Goal: Task Accomplishment & Management: Manage account settings

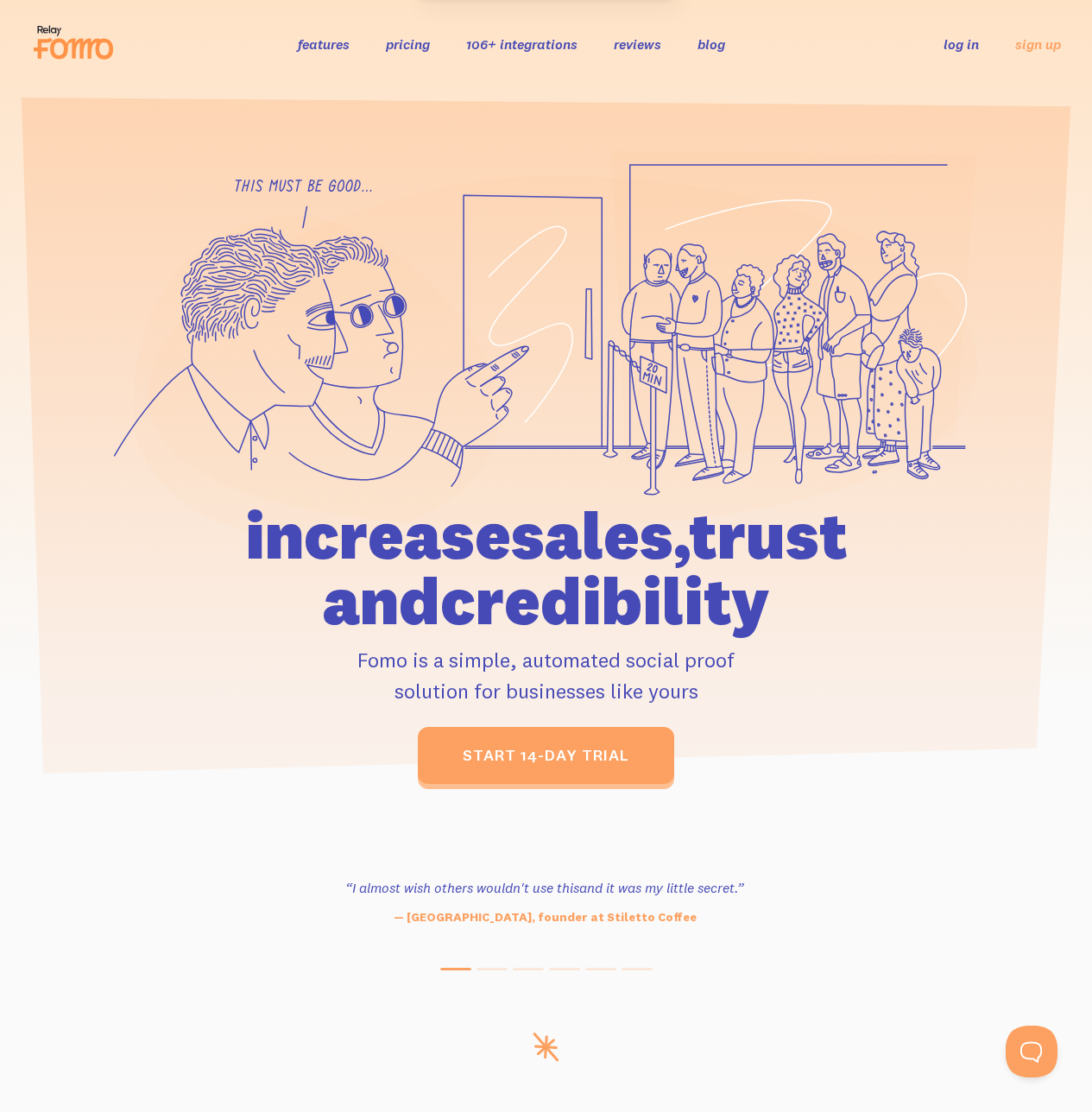
click at [913, 59] on div "features pricing 106+ integrations reviews blog log in sign up log in sign up" at bounding box center [546, 43] width 1030 height 47
click at [946, 43] on link "log in" at bounding box center [962, 43] width 35 height 17
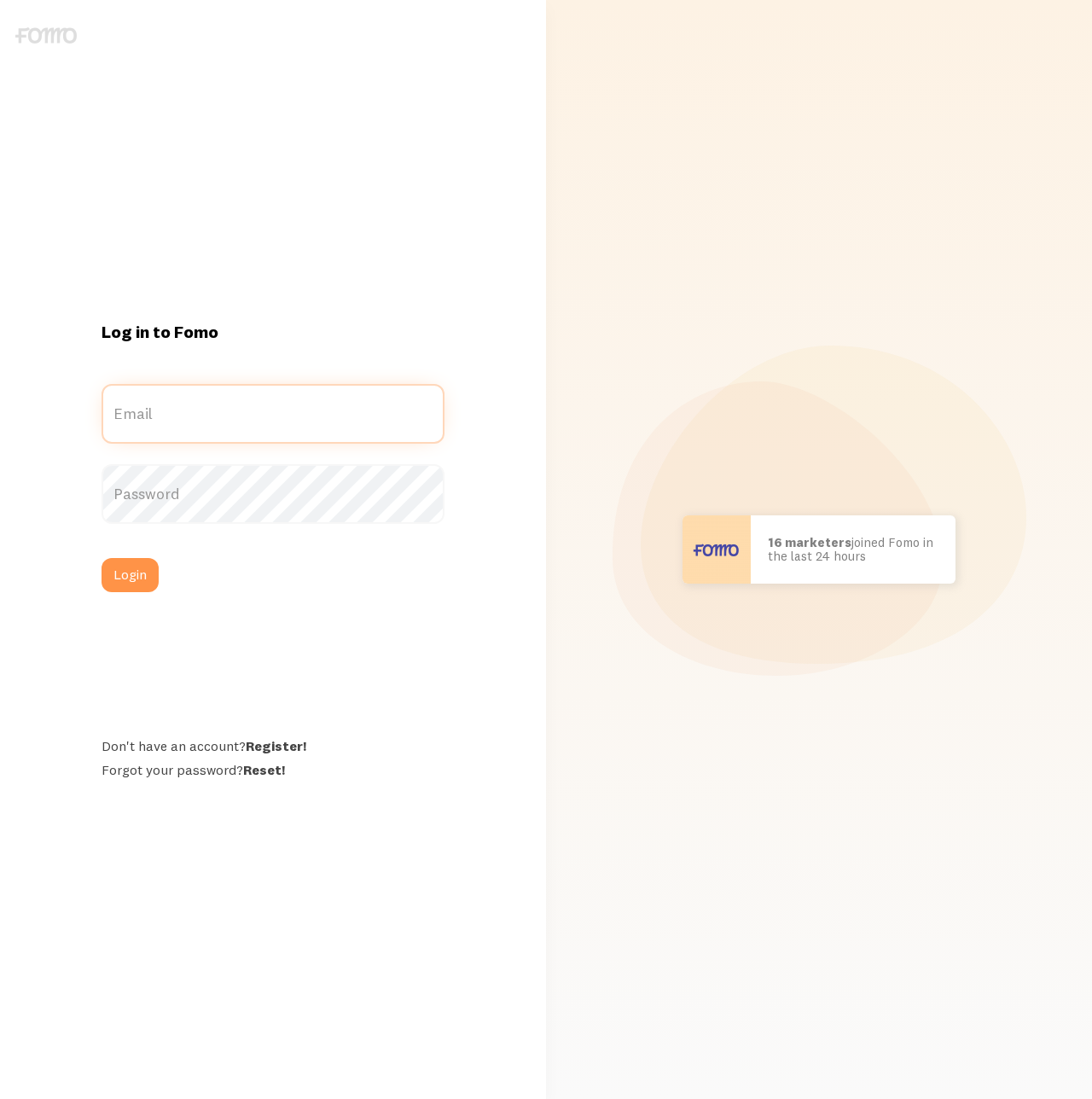
type input "[EMAIL_ADDRESS][DOMAIN_NAME]"
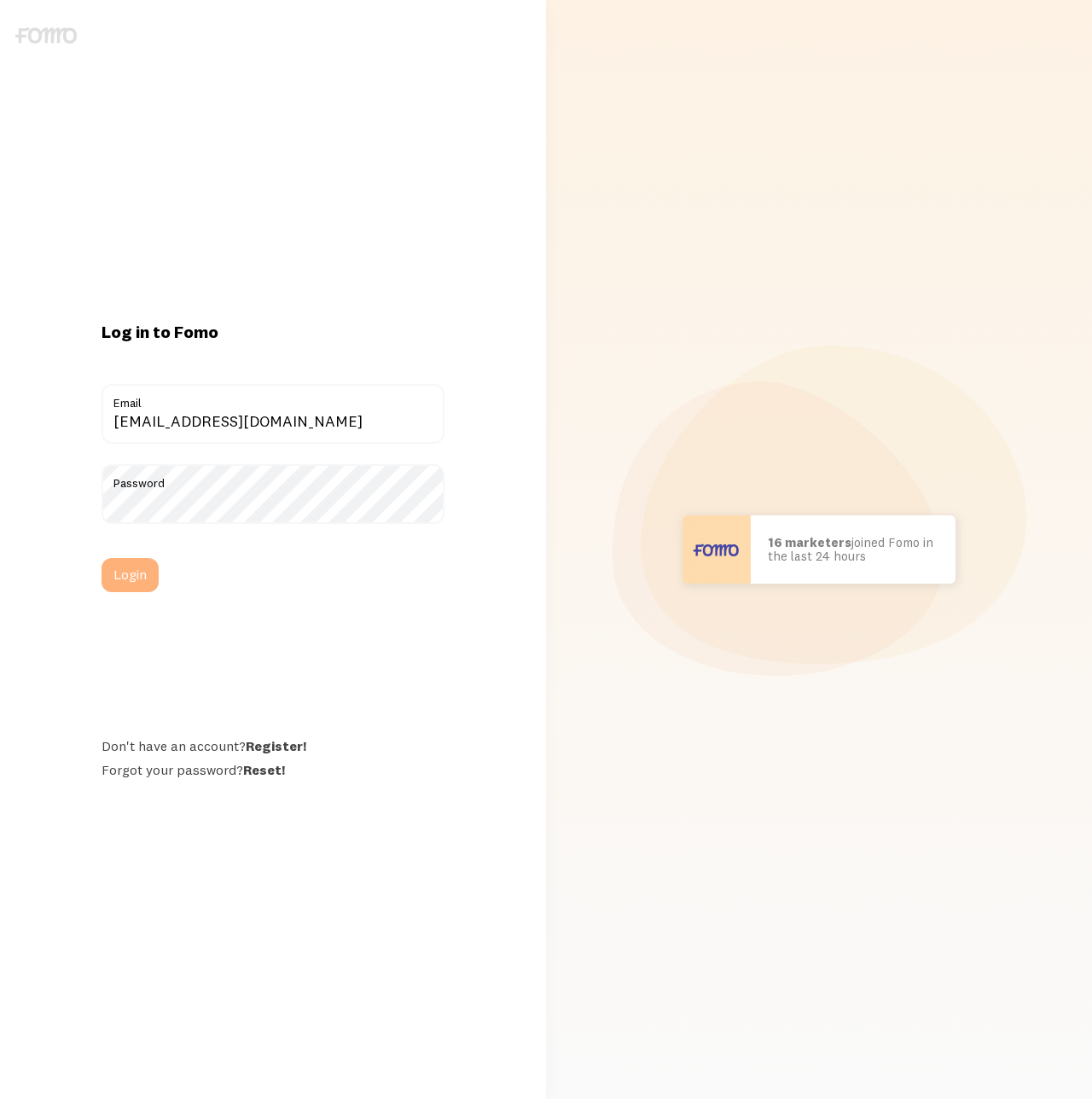
click at [130, 583] on button "Login" at bounding box center [130, 575] width 57 height 34
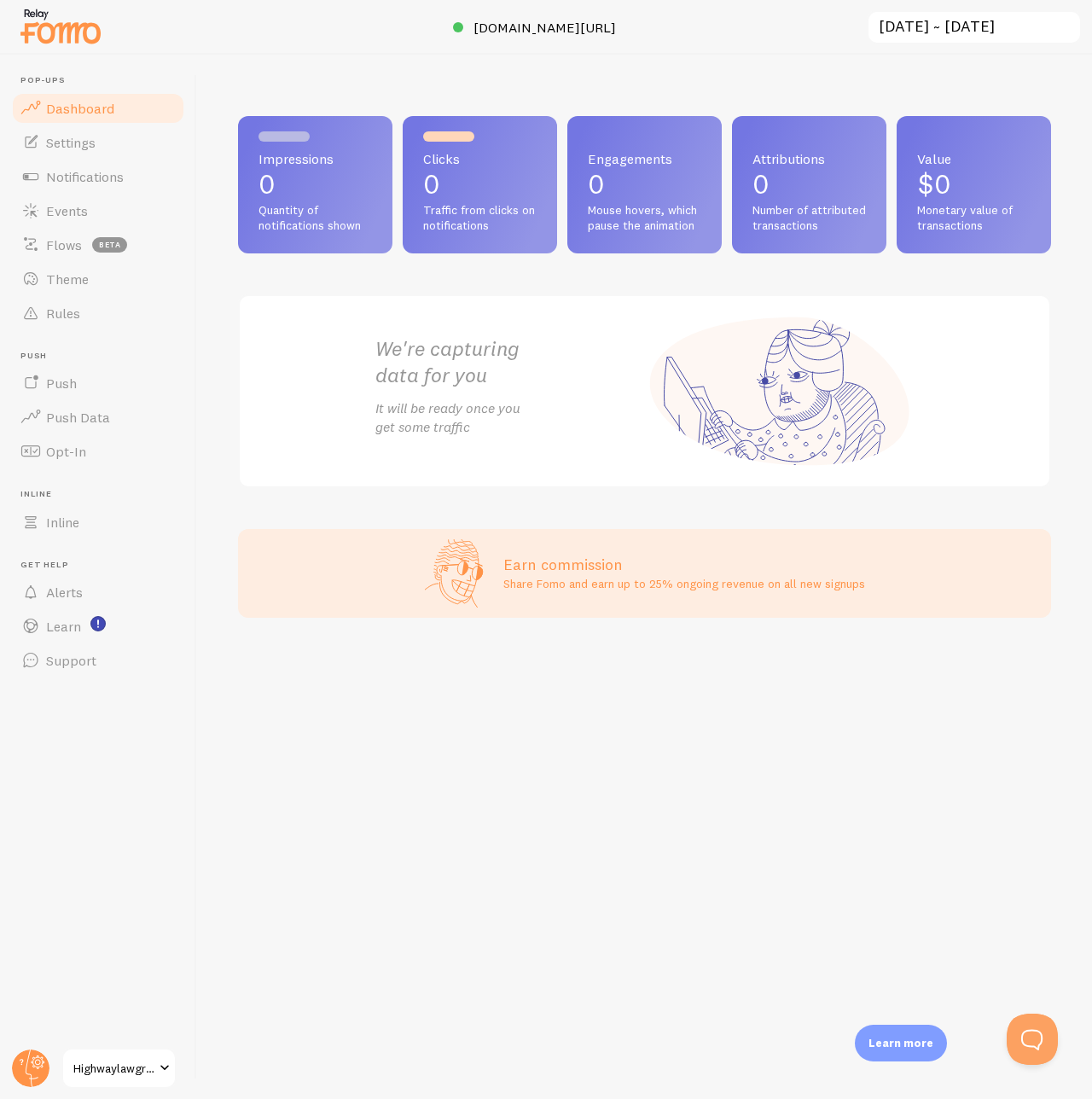
click at [559, 899] on div "Impressions 0 Quantity of notifications shown Clicks 0 Traffic from clicks on n…" at bounding box center [644, 576] width 895 height 1044
click at [472, 791] on div "Impressions 0 Quantity of notifications shown Clicks 0 Traffic from clicks on n…" at bounding box center [644, 576] width 895 height 1044
click at [103, 153] on link "Settings" at bounding box center [98, 142] width 176 height 34
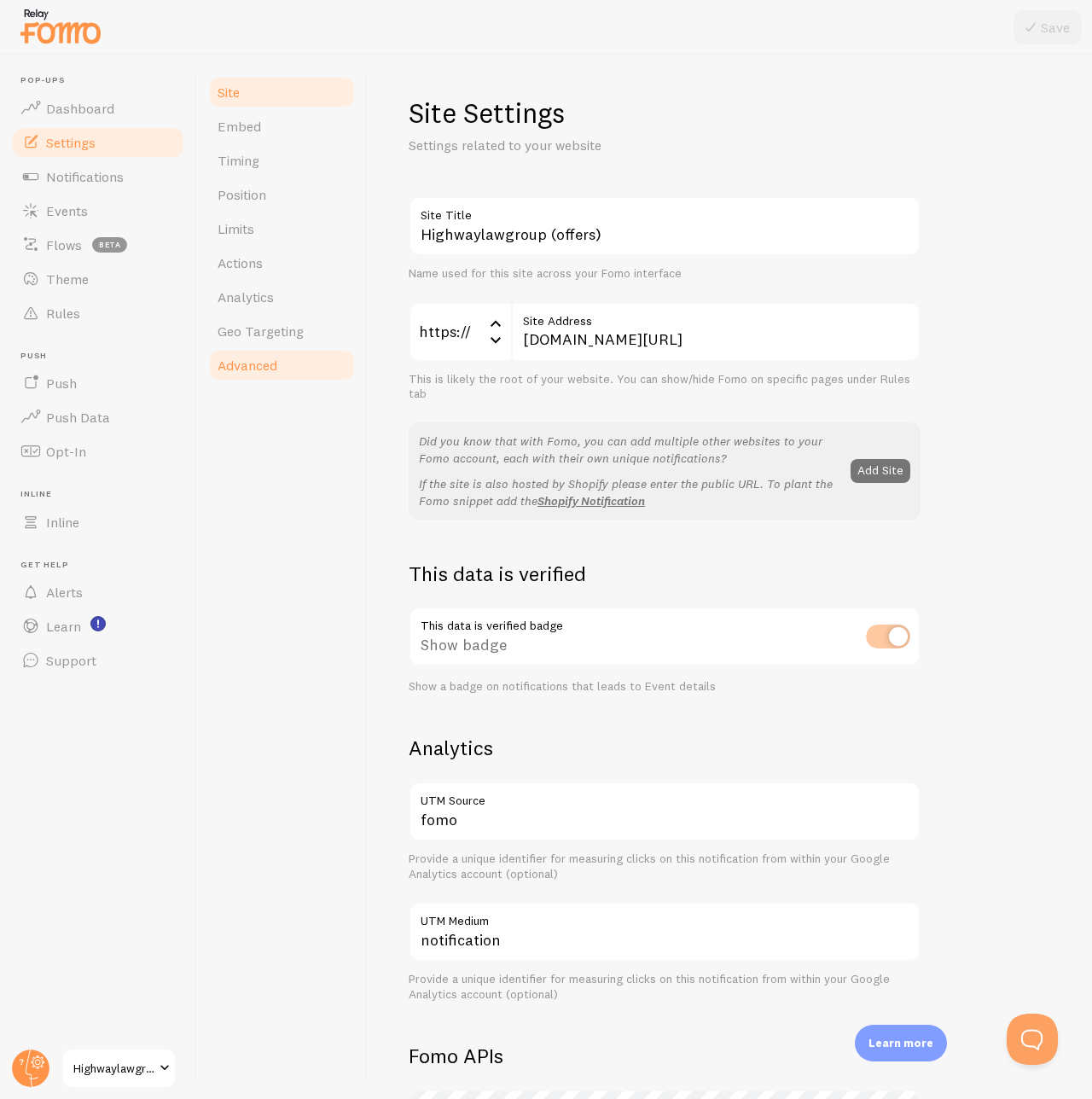
click at [273, 368] on span "Advanced" at bounding box center [248, 365] width 60 height 17
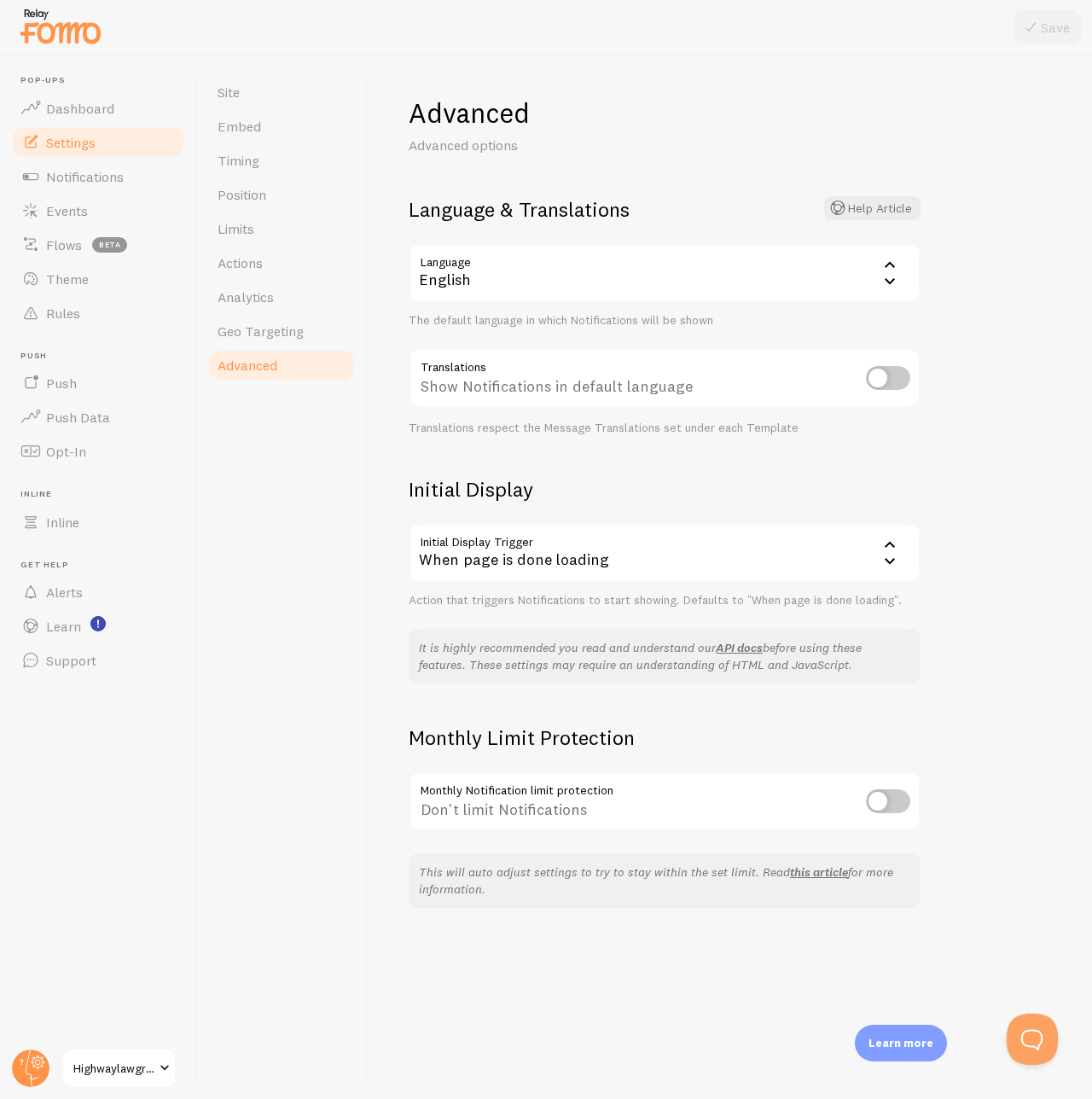
click at [276, 595] on div "Site Embed Timing Position Limits Actions Analytics Geo Targeting Advanced" at bounding box center [282, 576] width 171 height 1044
click at [151, 172] on link "Notifications" at bounding box center [98, 176] width 176 height 34
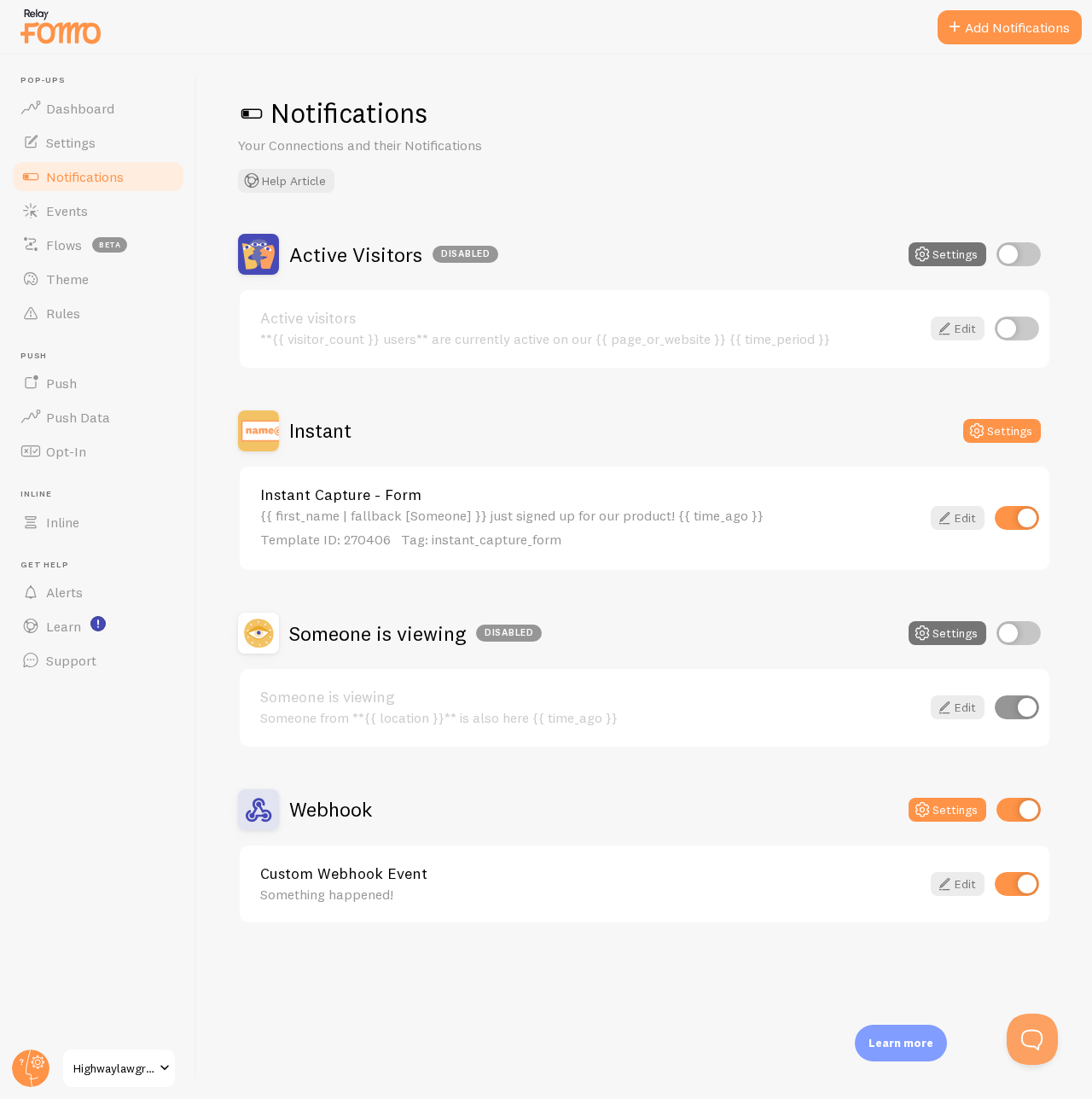
click at [657, 996] on div "Notifications Your Connections and their Notifications Help Article Active Visi…" at bounding box center [644, 576] width 895 height 1044
drag, startPoint x: 732, startPoint y: 213, endPoint x: 906, endPoint y: 105, distance: 204.8
click at [732, 213] on div "Notifications Your Connections and their Notifications Help Article Active Visi…" at bounding box center [644, 576] width 895 height 1044
click at [982, 25] on button "Add Notifications" at bounding box center [1009, 27] width 144 height 34
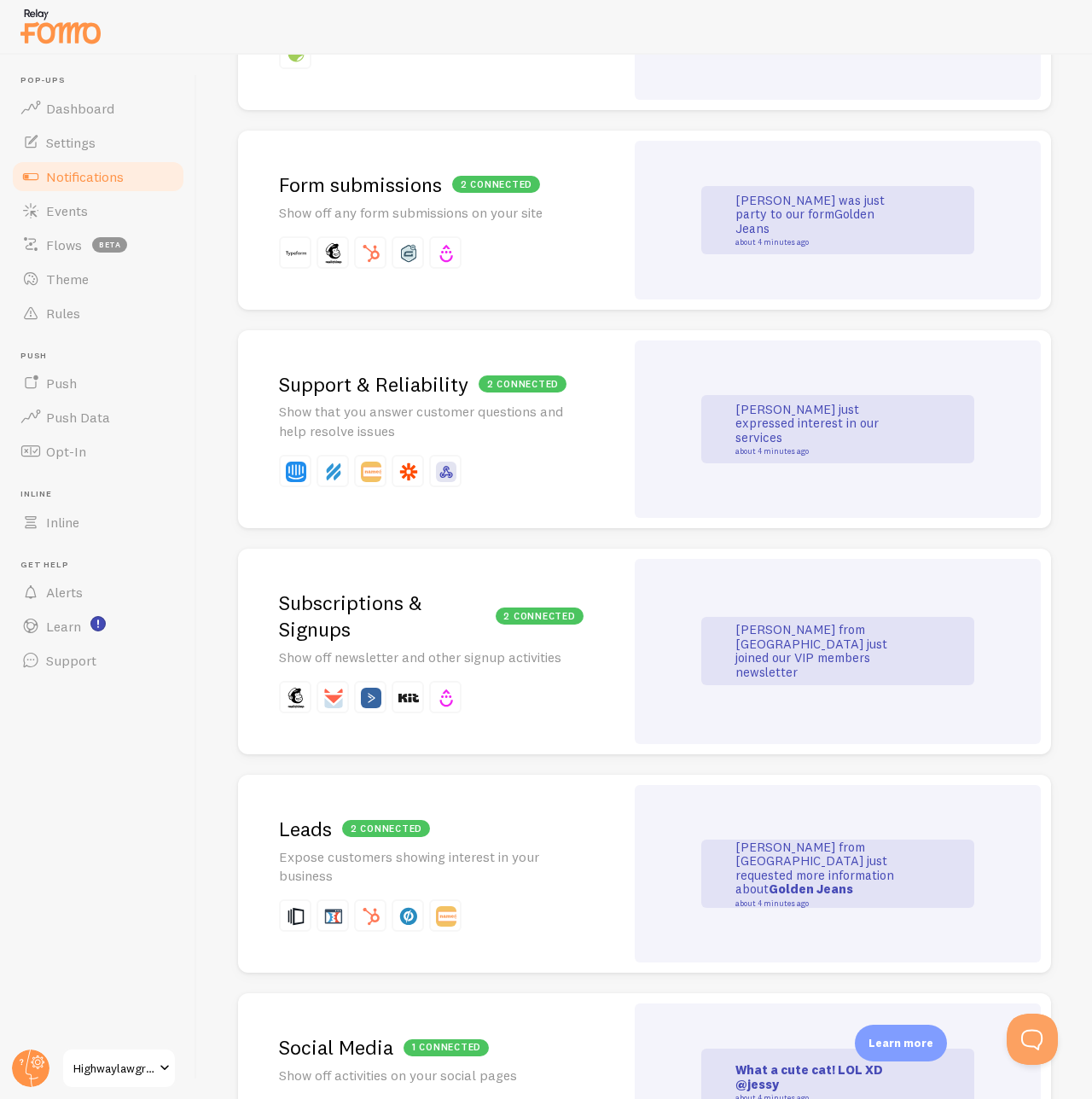
scroll to position [1605, 0]
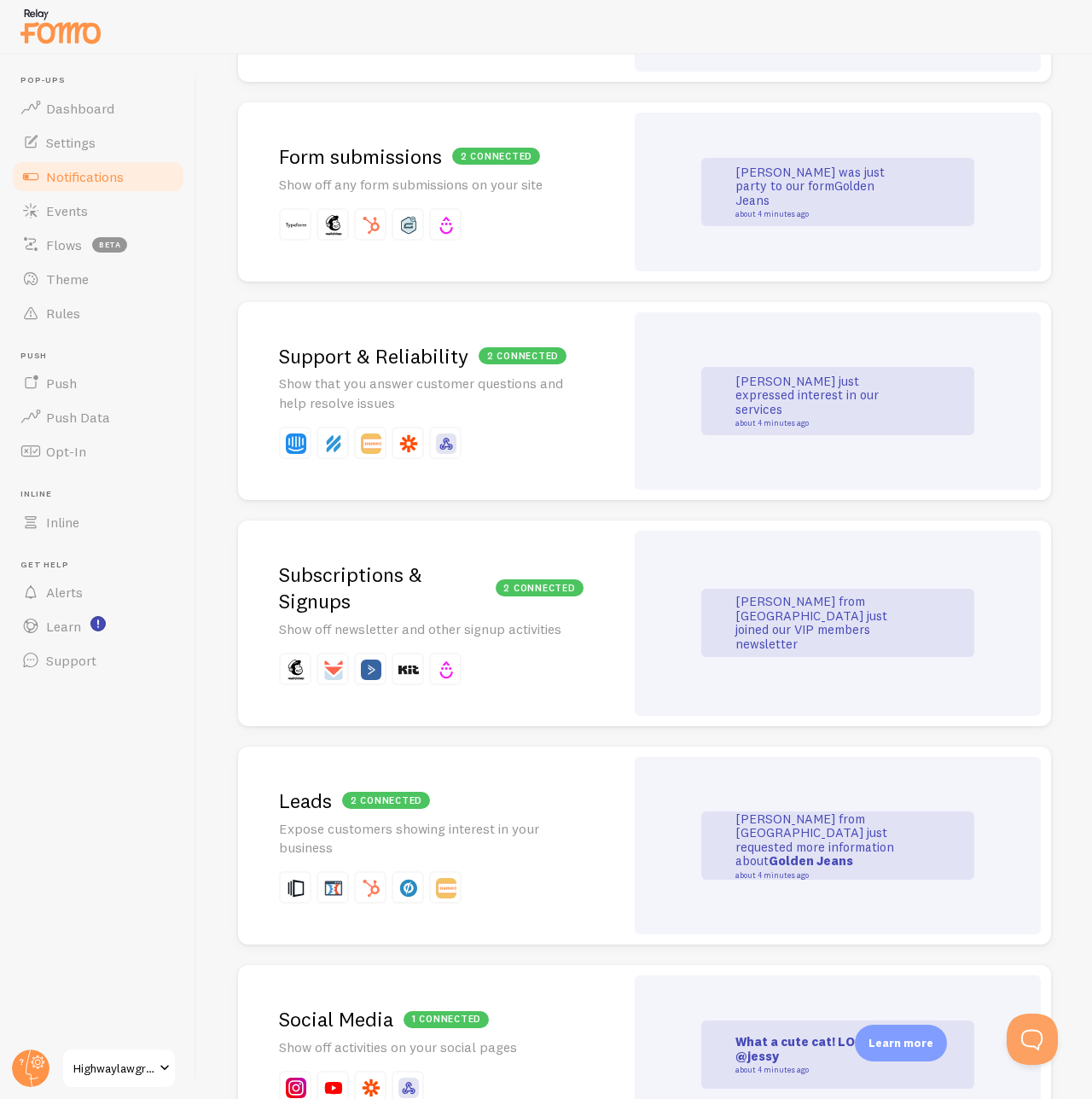
click at [525, 796] on h2 "2 connected Leads" at bounding box center [431, 801] width 304 height 26
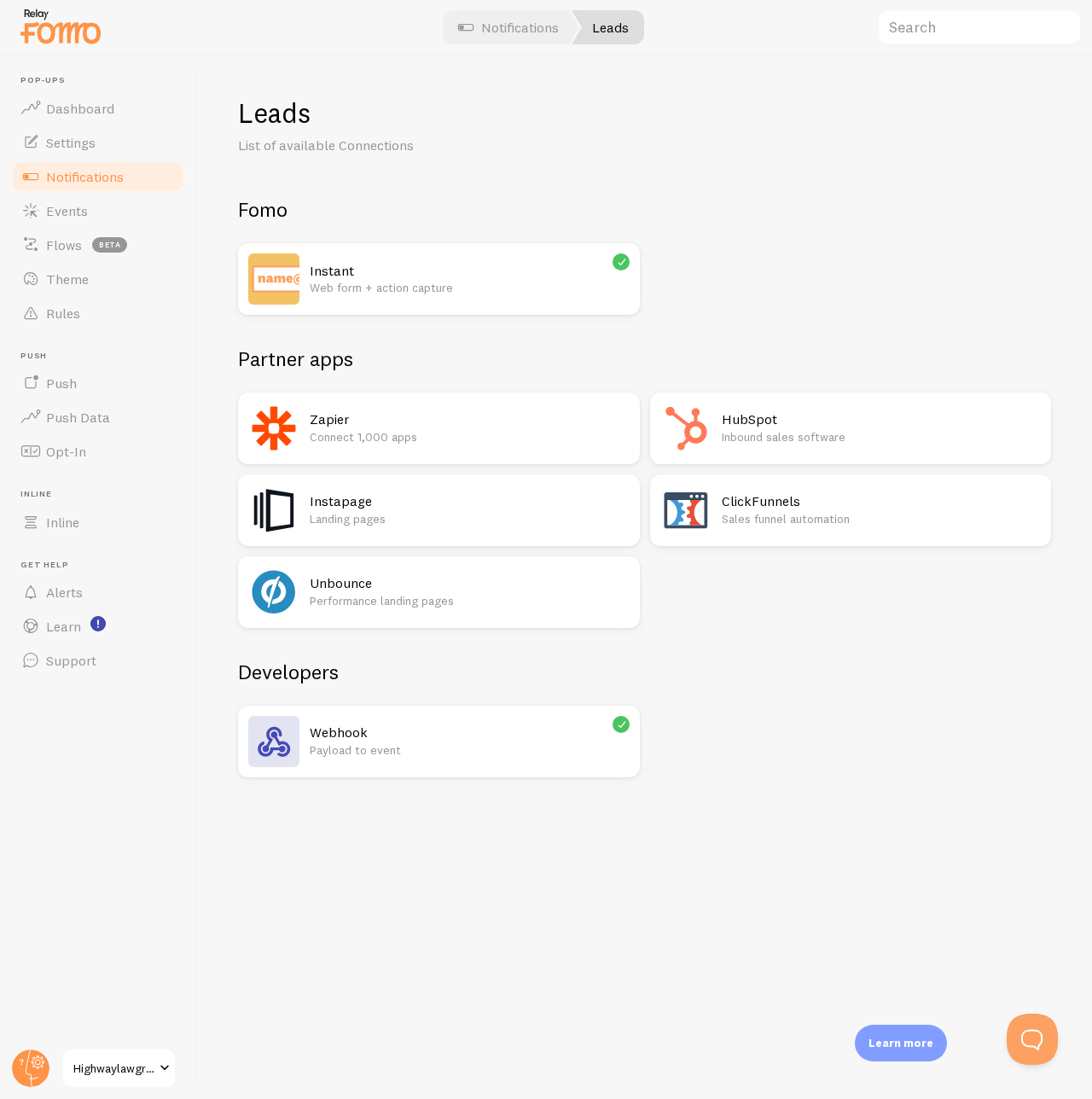
click at [735, 185] on div "Leads List of available Connections Fomo Instant Web form + action capture Part…" at bounding box center [644, 436] width 813 height 682
click at [91, 104] on span "Dashboard" at bounding box center [80, 108] width 68 height 17
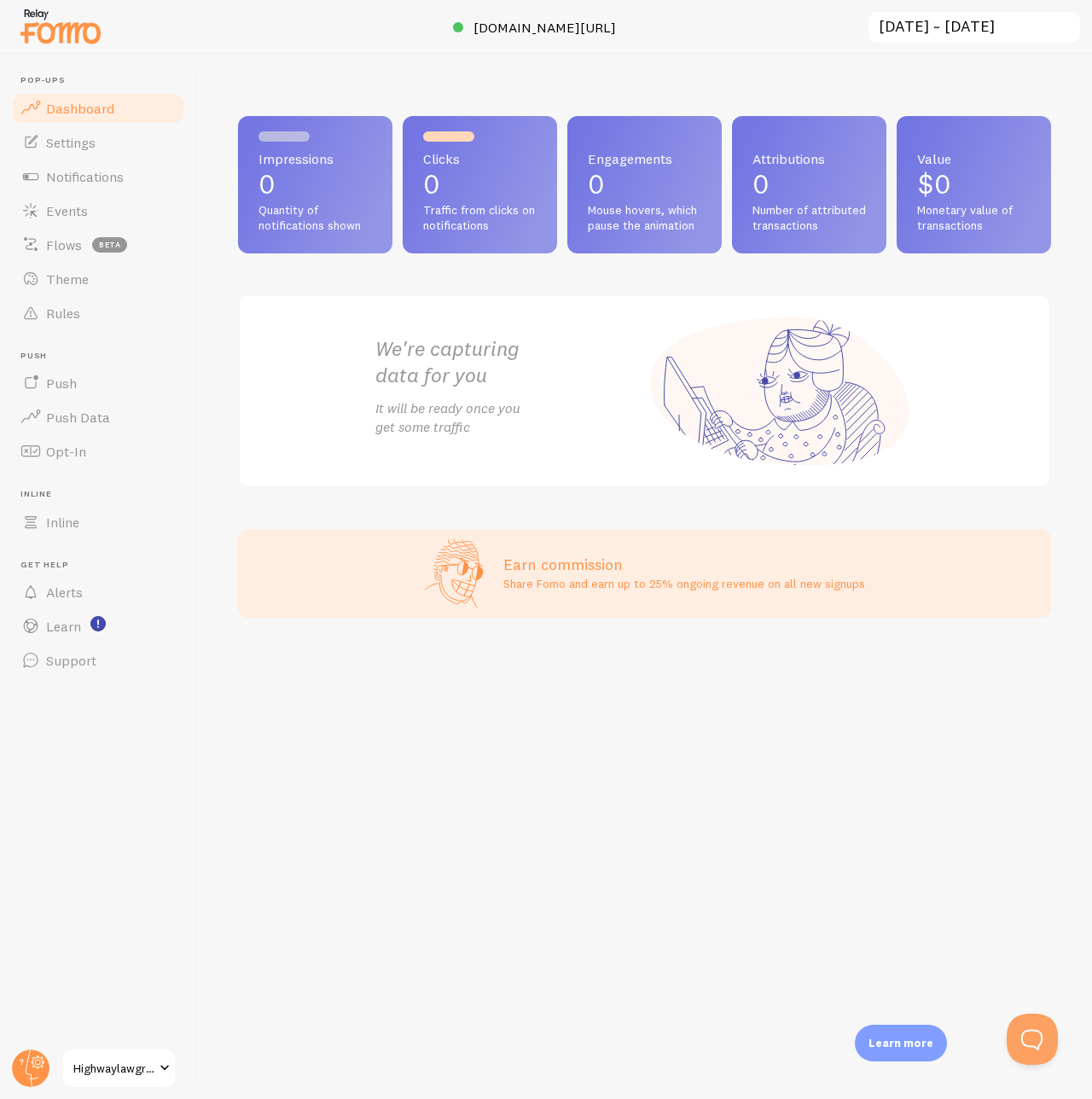
click at [168, 1069] on span at bounding box center [164, 1068] width 20 height 20
